Goal: Transaction & Acquisition: Purchase product/service

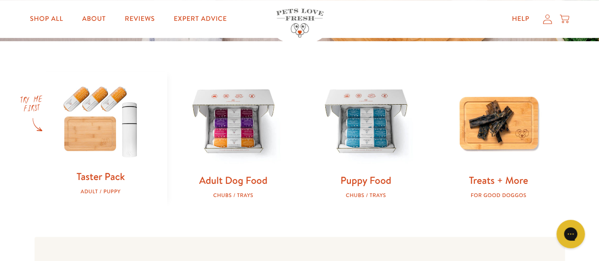
scroll to position [286, 0]
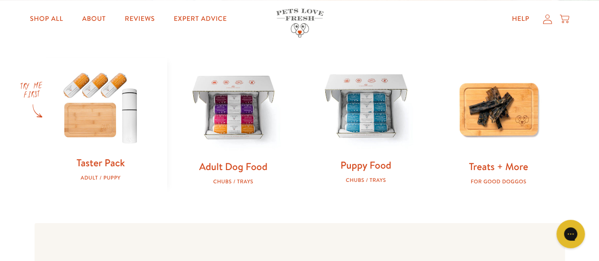
click at [371, 165] on link "Puppy Food" at bounding box center [365, 165] width 51 height 14
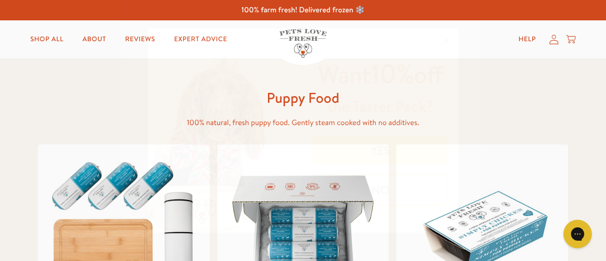
click at [386, 154] on button "YES" at bounding box center [380, 150] width 135 height 28
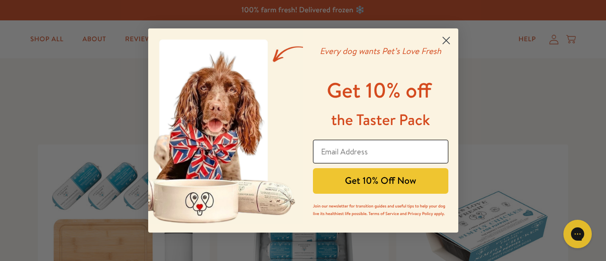
click at [340, 151] on input "Email Address" at bounding box center [380, 152] width 135 height 24
type input "ju.li.lu.3@hotmail.co.uk"
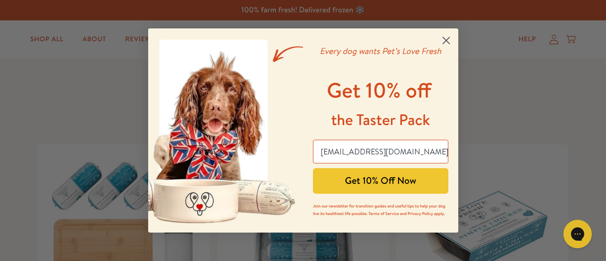
click at [384, 178] on button "Get 10% Off Now" at bounding box center [380, 181] width 135 height 26
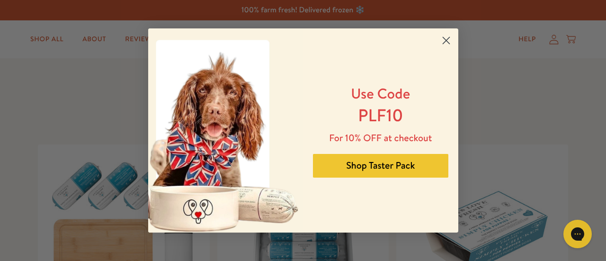
click at [364, 114] on span "PLF10" at bounding box center [380, 115] width 45 height 24
drag, startPoint x: 359, startPoint y: 114, endPoint x: 401, endPoint y: 115, distance: 41.2
click at [401, 115] on span "PLF10" at bounding box center [380, 115] width 45 height 24
copy span "PLF10"
click at [401, 115] on span "PLF10" at bounding box center [380, 115] width 45 height 24
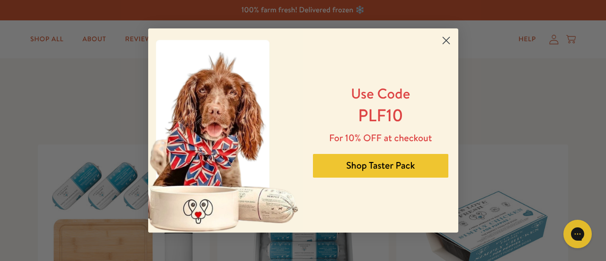
click at [445, 40] on circle "Close dialog" at bounding box center [446, 41] width 16 height 16
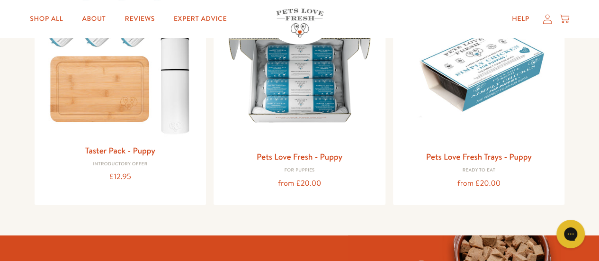
scroll to position [160, 0]
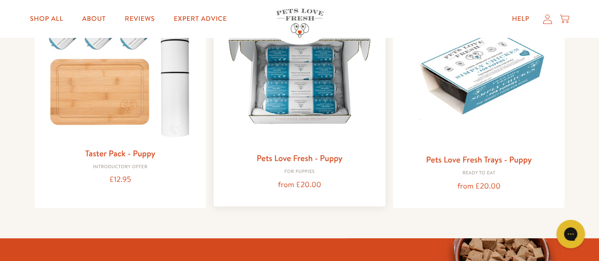
click at [307, 158] on link "Pets Love Fresh - Puppy" at bounding box center [300, 158] width 86 height 12
